Goal: Transaction & Acquisition: Purchase product/service

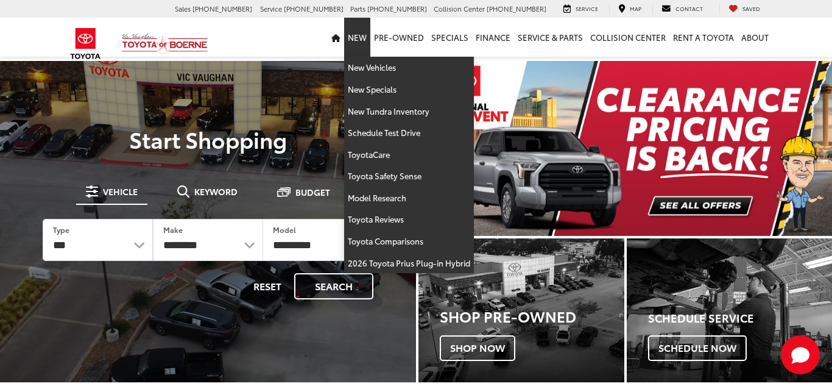
click at [361, 37] on link "New" at bounding box center [357, 37] width 26 height 39
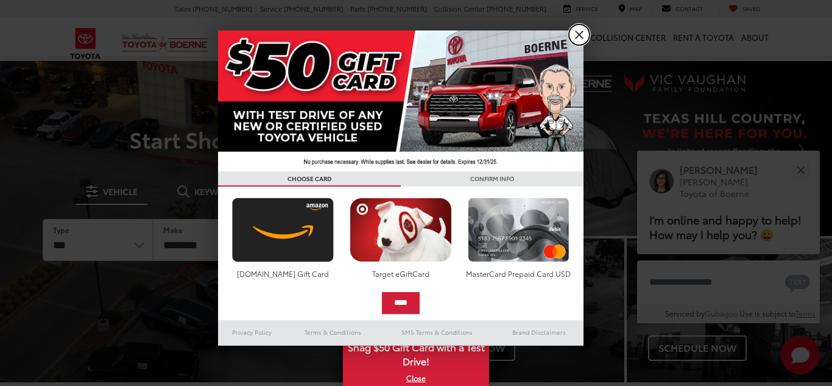
click at [583, 35] on link "X" at bounding box center [579, 34] width 21 height 21
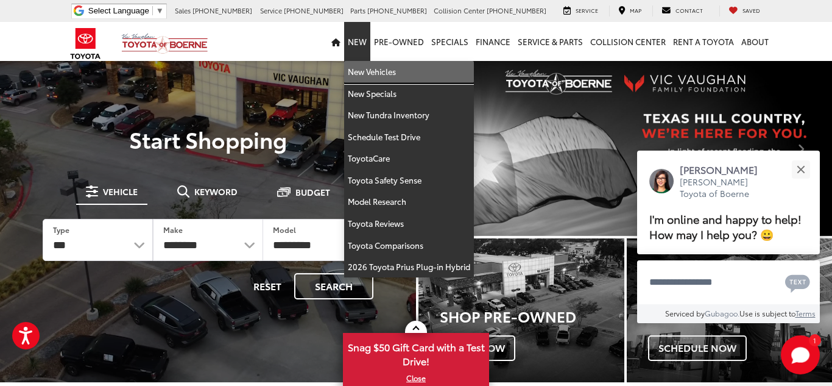
click at [365, 71] on link "New Vehicles" at bounding box center [409, 72] width 130 height 22
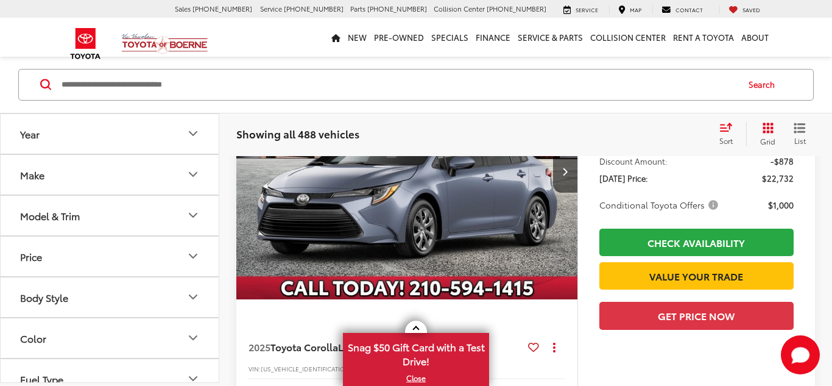
click at [197, 217] on icon "Model & Trim" at bounding box center [193, 215] width 15 height 15
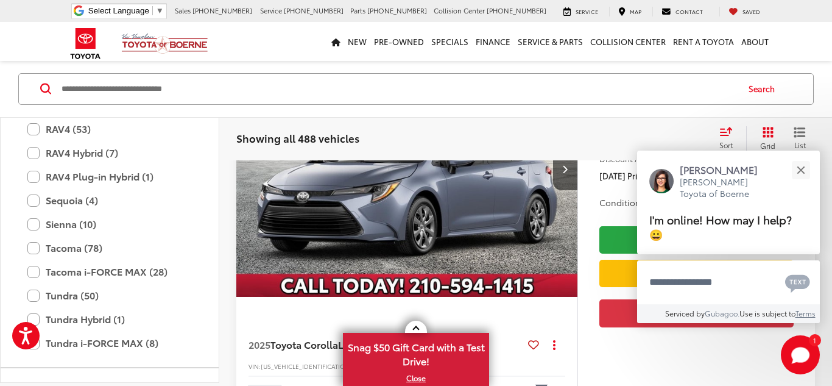
scroll to position [559, 0]
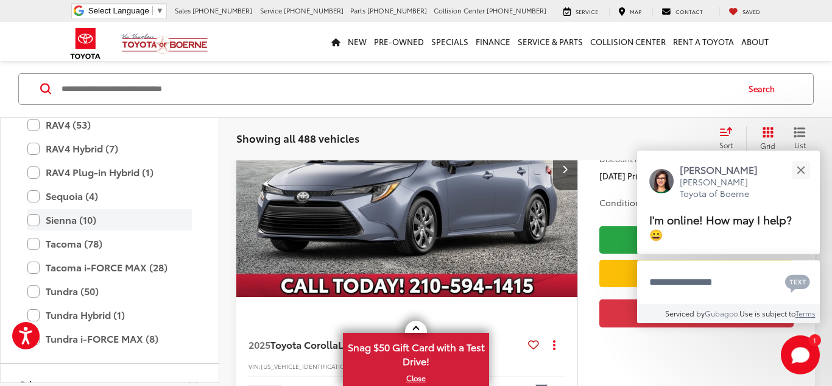
click at [34, 221] on label "Sienna (10)" at bounding box center [109, 220] width 165 height 21
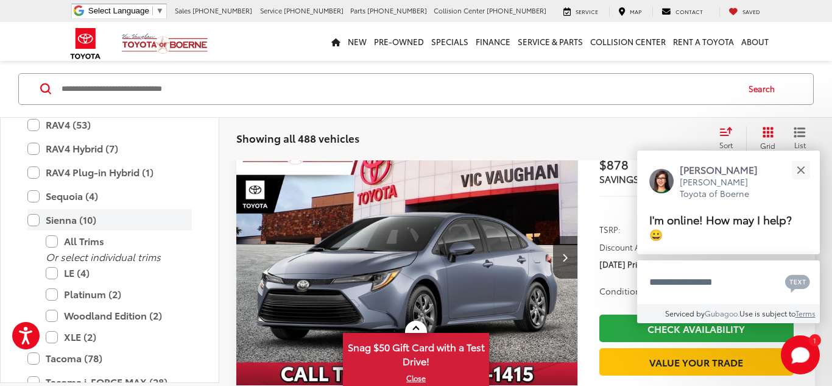
scroll to position [102, 0]
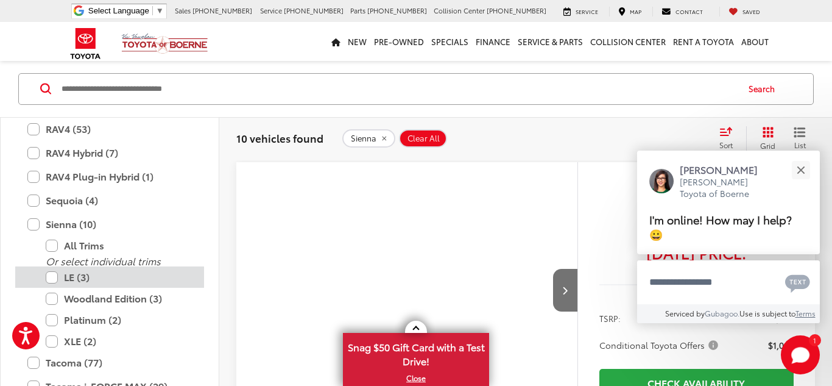
click at [53, 279] on label "LE (3)" at bounding box center [119, 276] width 146 height 21
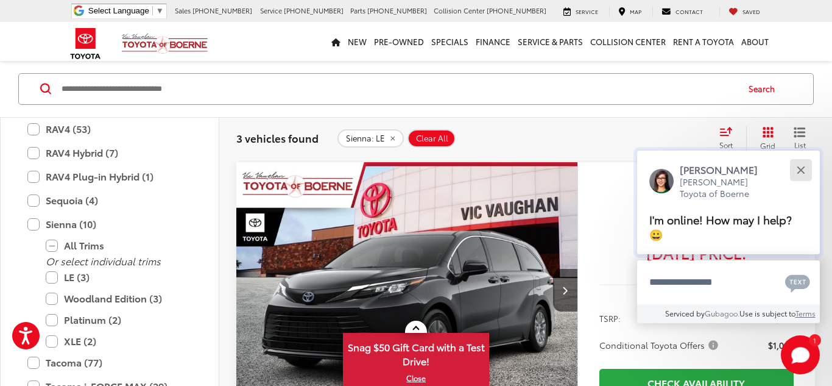
click at [799, 166] on button "Close" at bounding box center [801, 170] width 26 height 26
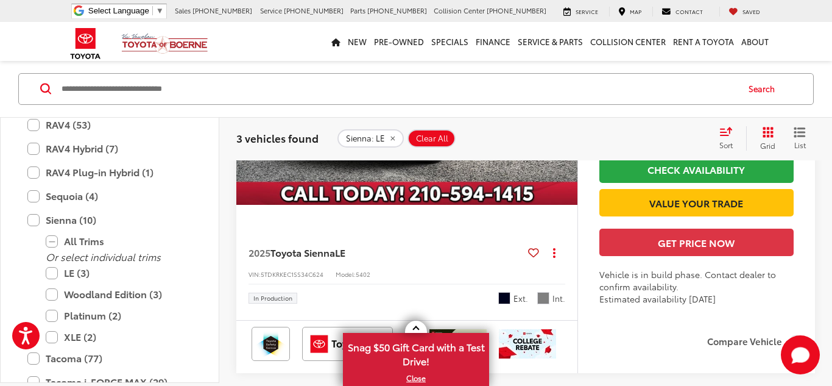
scroll to position [316, 0]
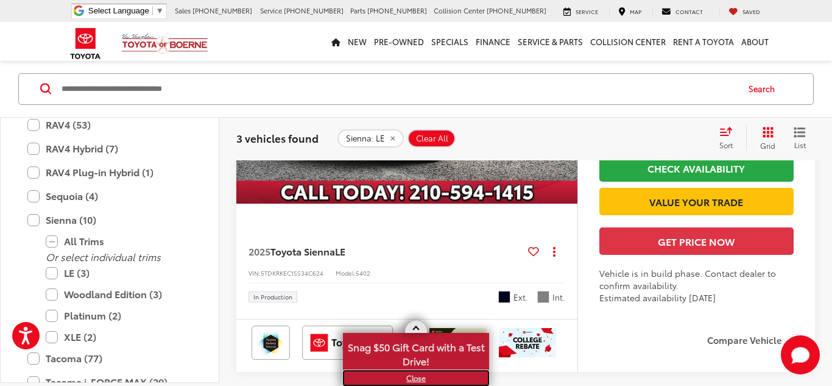
click at [419, 378] on link "X" at bounding box center [416, 377] width 144 height 13
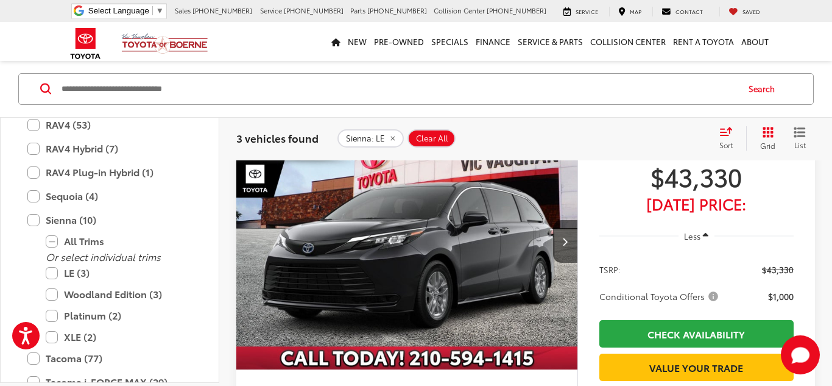
scroll to position [151, 0]
